Goal: Task Accomplishment & Management: Use online tool/utility

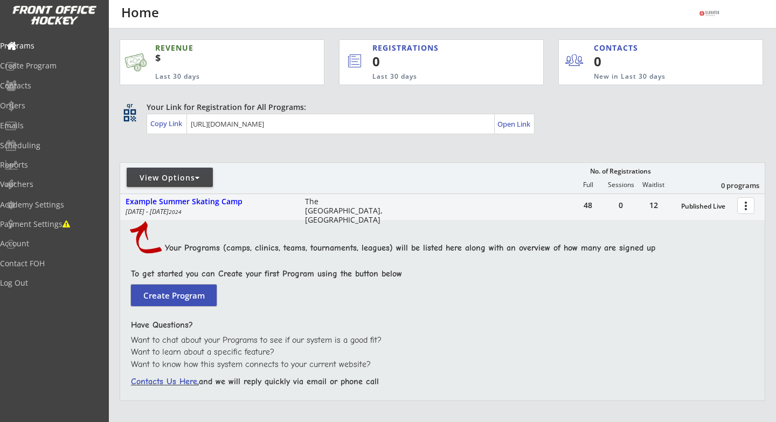
click at [188, 294] on button "Create Program" at bounding box center [174, 296] width 86 height 22
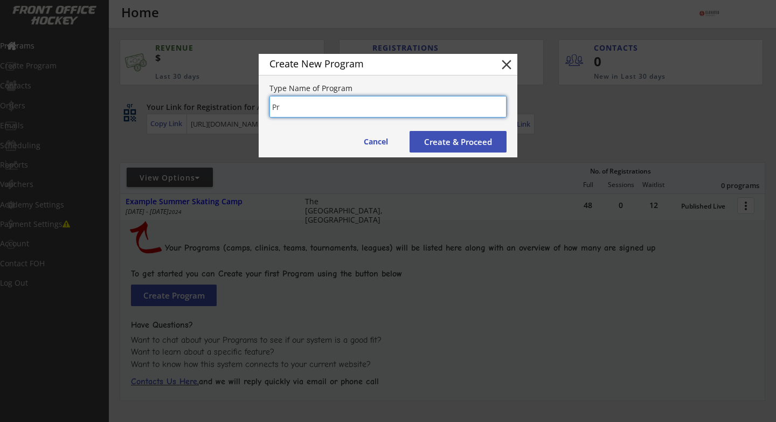
type input "P"
click at [311, 105] on input "input" at bounding box center [388, 107] width 237 height 22
type input "GPS Power Skating Pre-Season Skating Clinic"
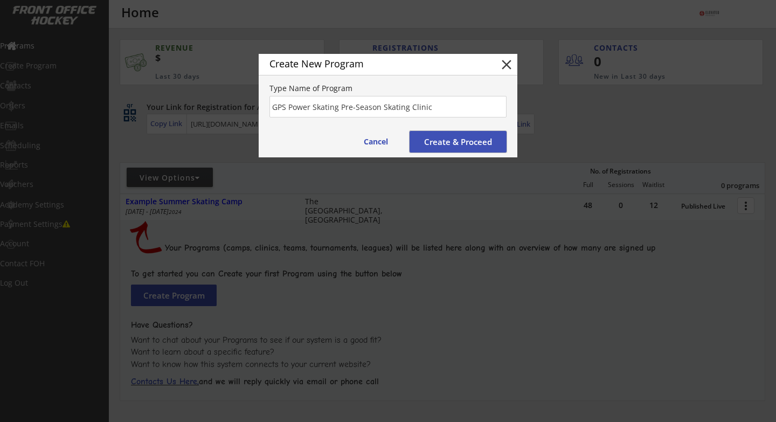
click at [431, 137] on button "Create & Proceed" at bounding box center [458, 142] width 97 height 22
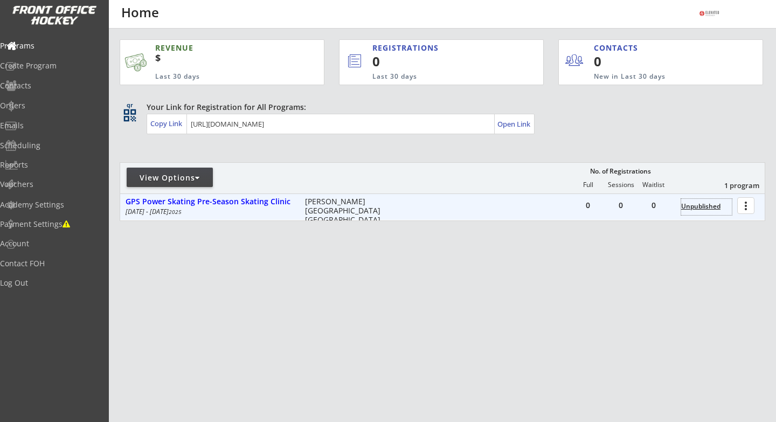
click at [693, 203] on div "Unpublished" at bounding box center [706, 207] width 51 height 8
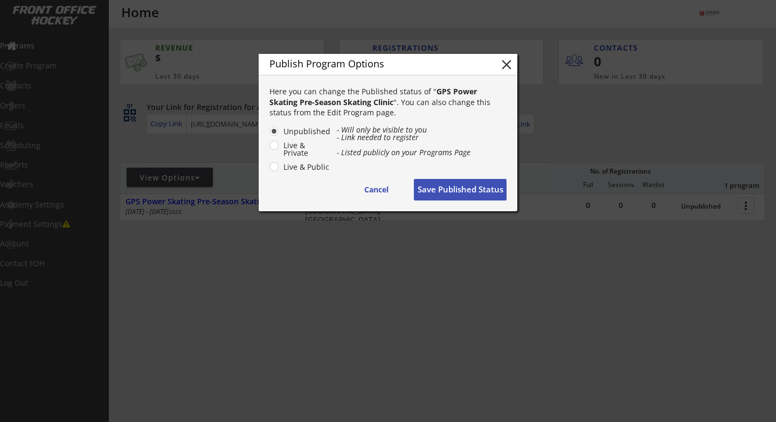
click at [280, 166] on label "Live & Public" at bounding box center [305, 167] width 51 height 8
click at [269, 135] on input "Live & Public" at bounding box center [264, 131] width 7 height 7
click at [371, 191] on button "Cancel" at bounding box center [376, 190] width 54 height 22
radio input "false"
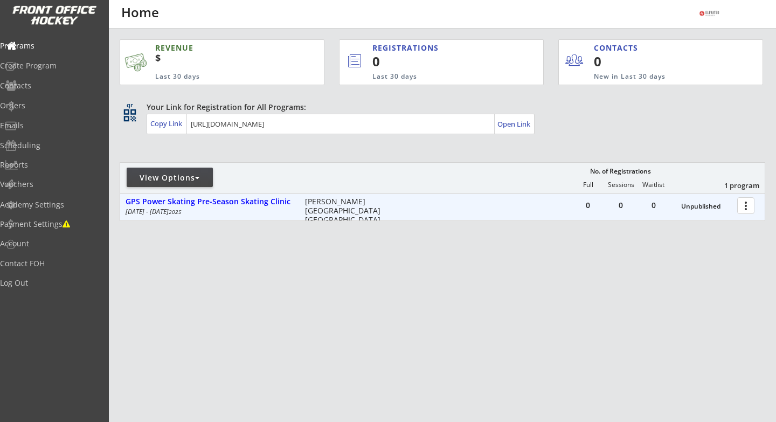
click at [748, 211] on div at bounding box center [748, 205] width 19 height 19
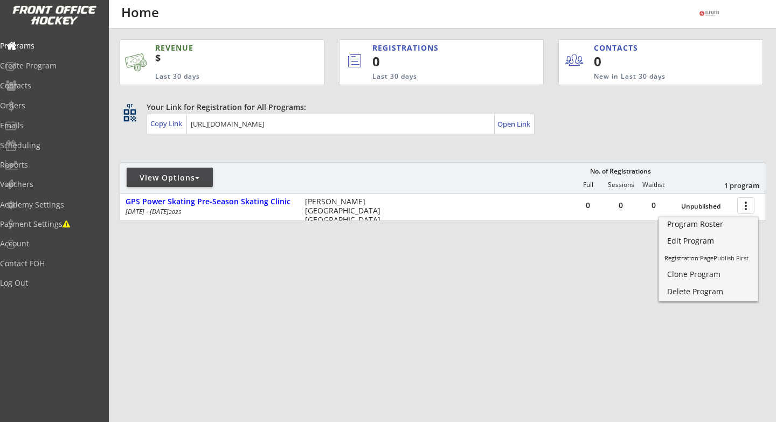
click at [521, 279] on div "REVENUE $ Last 30 days REGISTRATIONS 0 Last 30 days CONTACTS 0 New in Last 30 d…" at bounding box center [443, 181] width 646 height 305
click at [49, 222] on div "Payment Settings" at bounding box center [51, 225] width 97 height 8
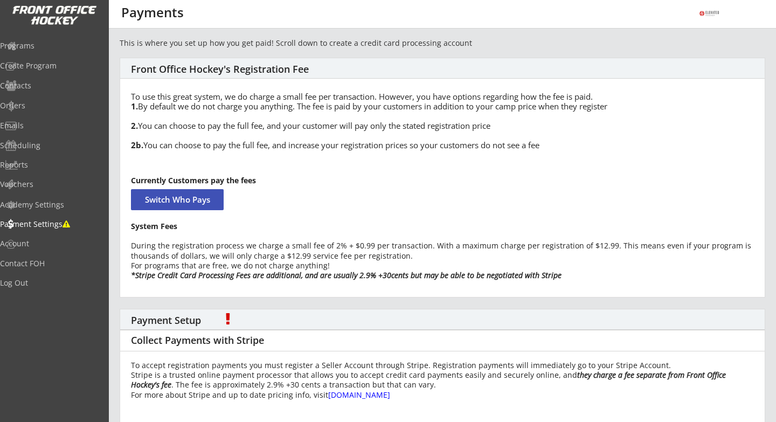
scroll to position [87, 0]
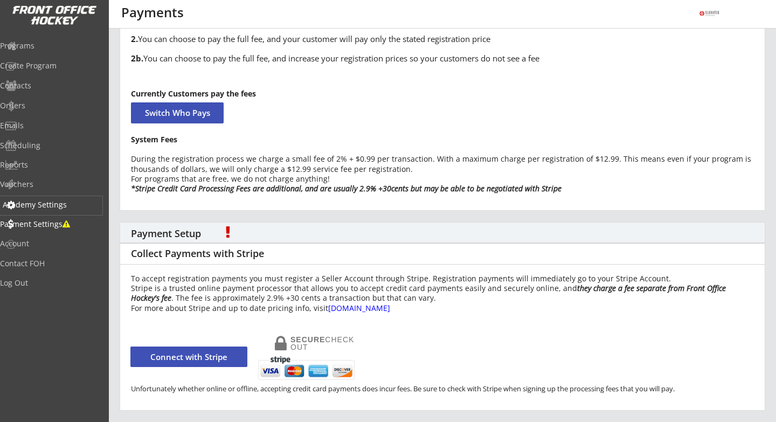
click at [46, 205] on div "Academy Settings" at bounding box center [51, 205] width 97 height 8
select select ""USD""
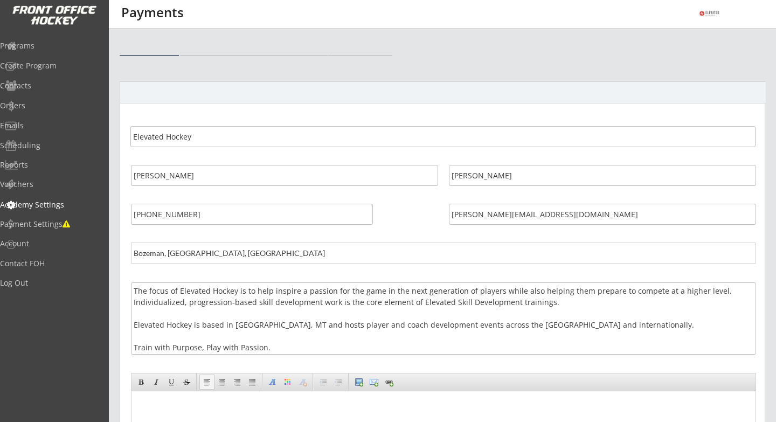
select select ""USD""
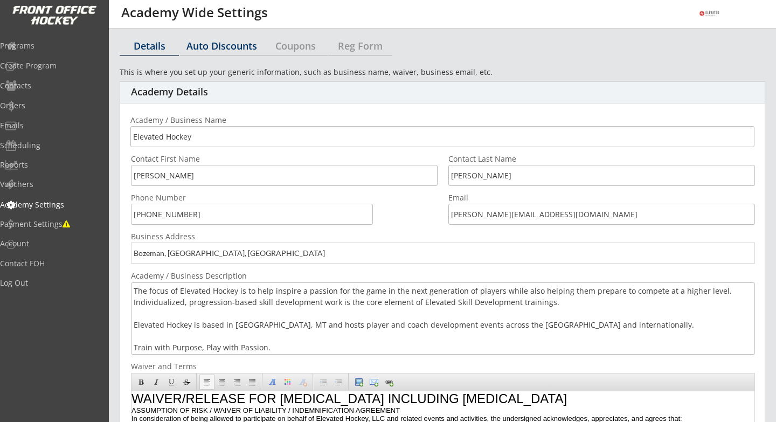
click at [222, 50] on div "Auto Discounts" at bounding box center [222, 46] width 84 height 10
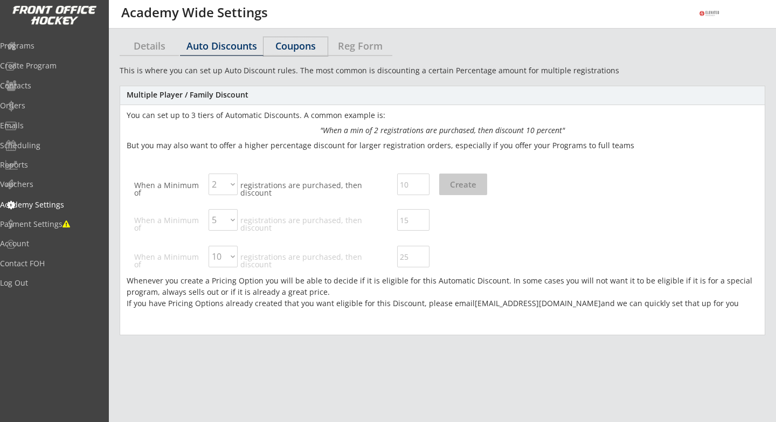
click at [295, 45] on div "Coupons" at bounding box center [296, 46] width 64 height 10
select select ""Showing all by date made""
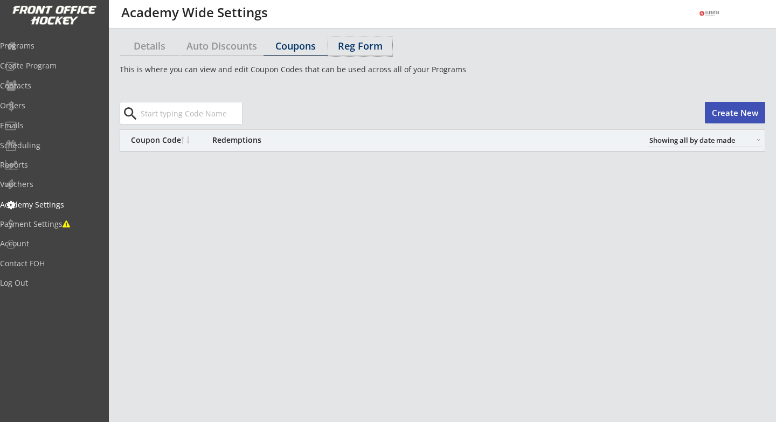
click at [362, 44] on div "Reg Form" at bounding box center [360, 46] width 64 height 10
click at [149, 45] on div "Details" at bounding box center [149, 46] width 59 height 10
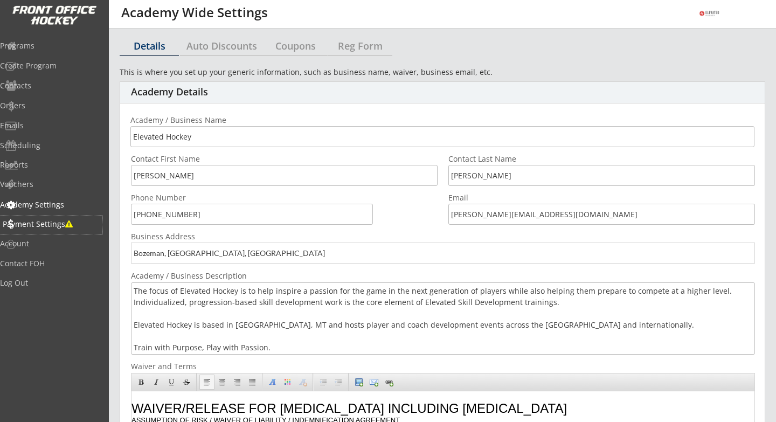
click at [45, 230] on div "Payment Settings" at bounding box center [51, 225] width 102 height 19
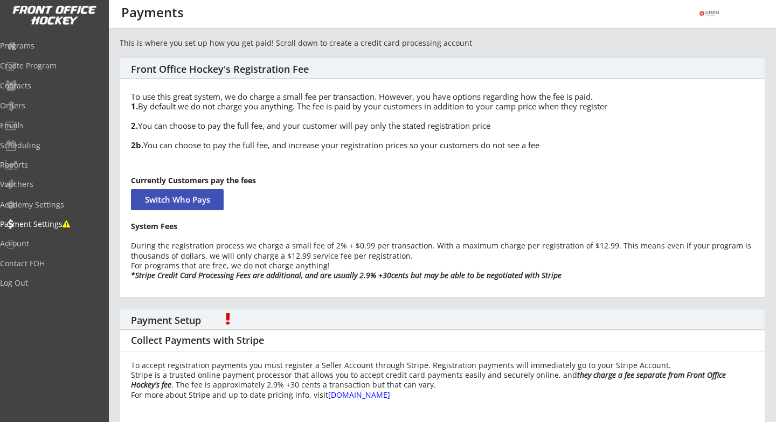
scroll to position [87, 0]
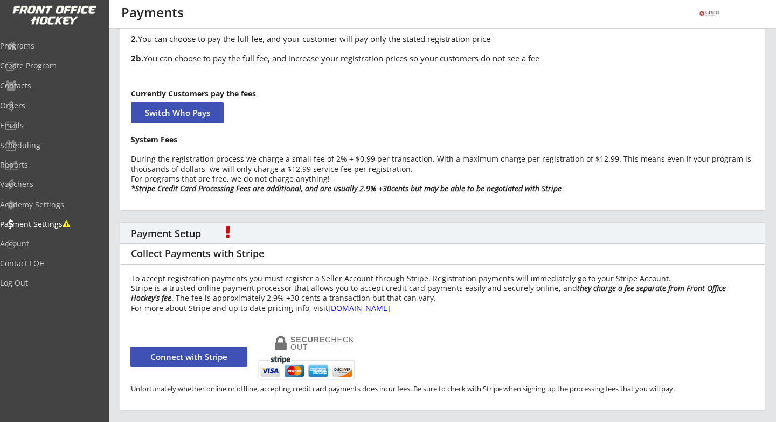
click at [216, 359] on button "Connect with Stripe" at bounding box center [188, 357] width 117 height 20
